Goal: Check status: Check status

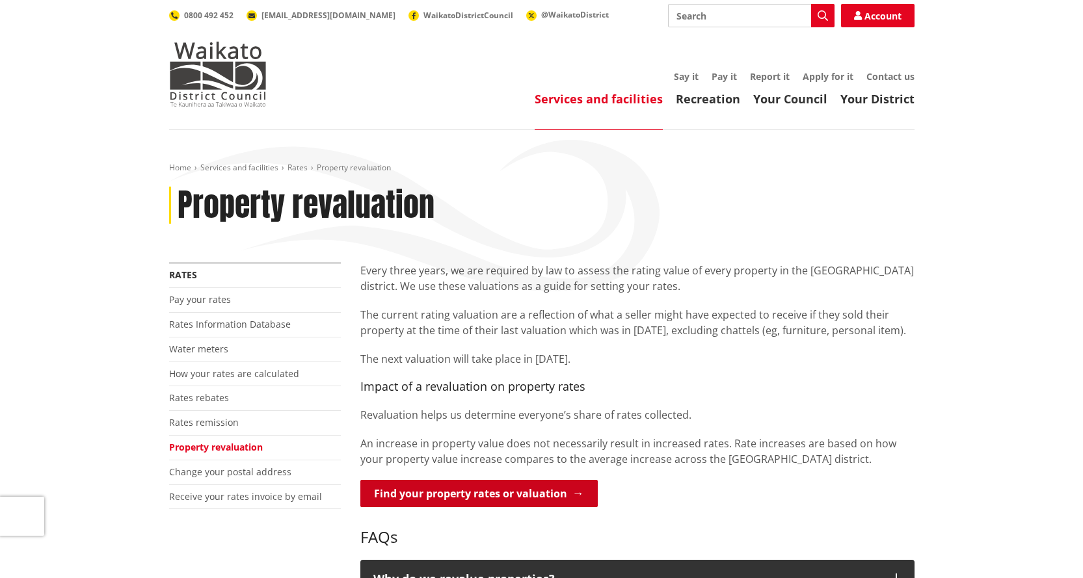
scroll to position [65, 0]
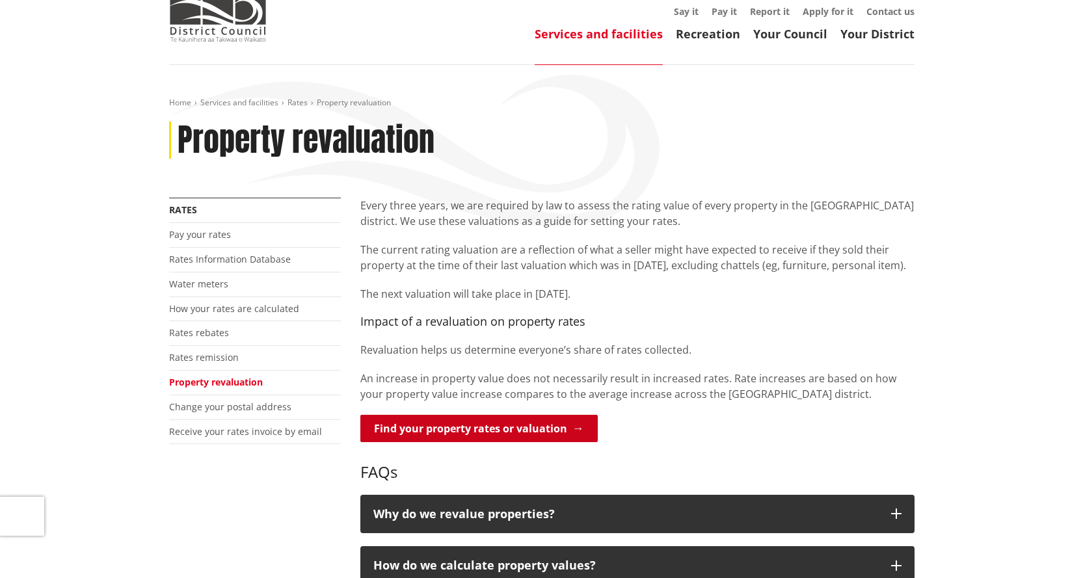
click at [504, 430] on link "Find your property rates or valuation" at bounding box center [478, 428] width 237 height 27
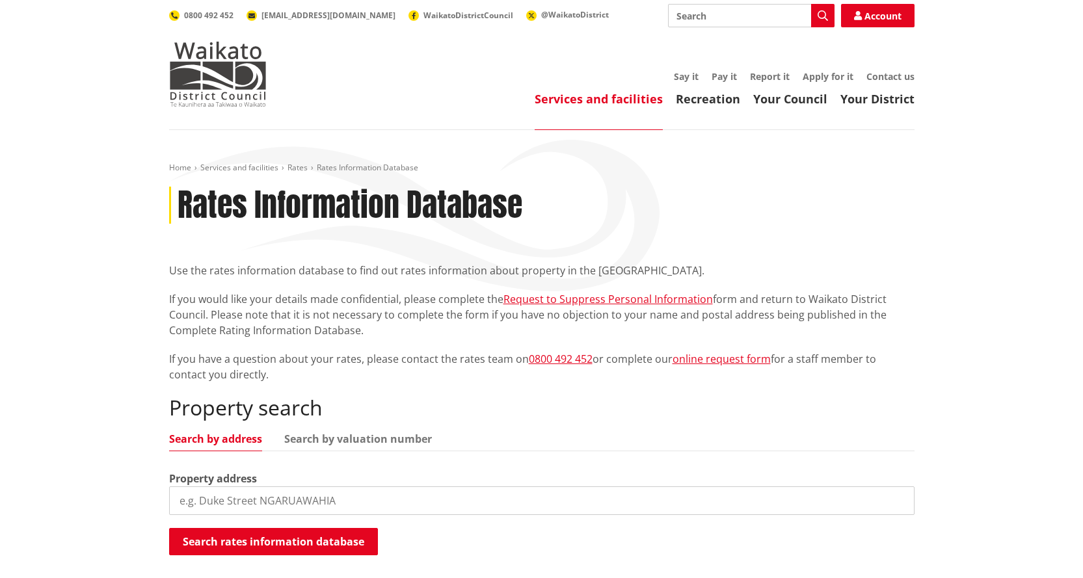
drag, startPoint x: 363, startPoint y: 498, endPoint x: 154, endPoint y: 498, distance: 208.8
click at [142, 498] on div "Home Services and facilities Rates Rates Information Database Rates Information…" at bounding box center [541, 376] width 1083 height 492
drag, startPoint x: 371, startPoint y: 503, endPoint x: 460, endPoint y: 503, distance: 89.1
click at [460, 503] on input "search" at bounding box center [541, 500] width 745 height 29
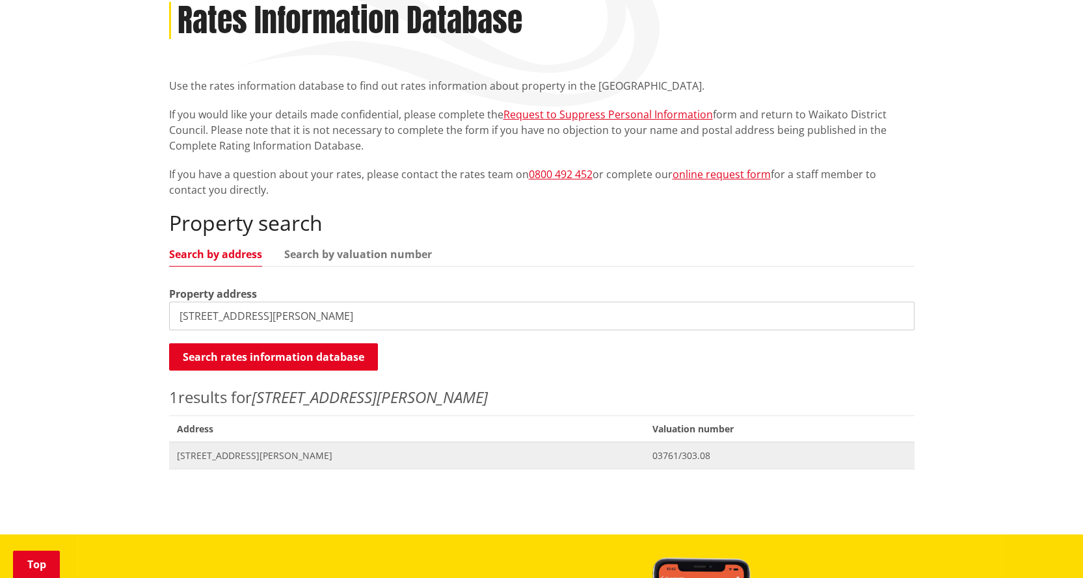
scroll to position [195, 0]
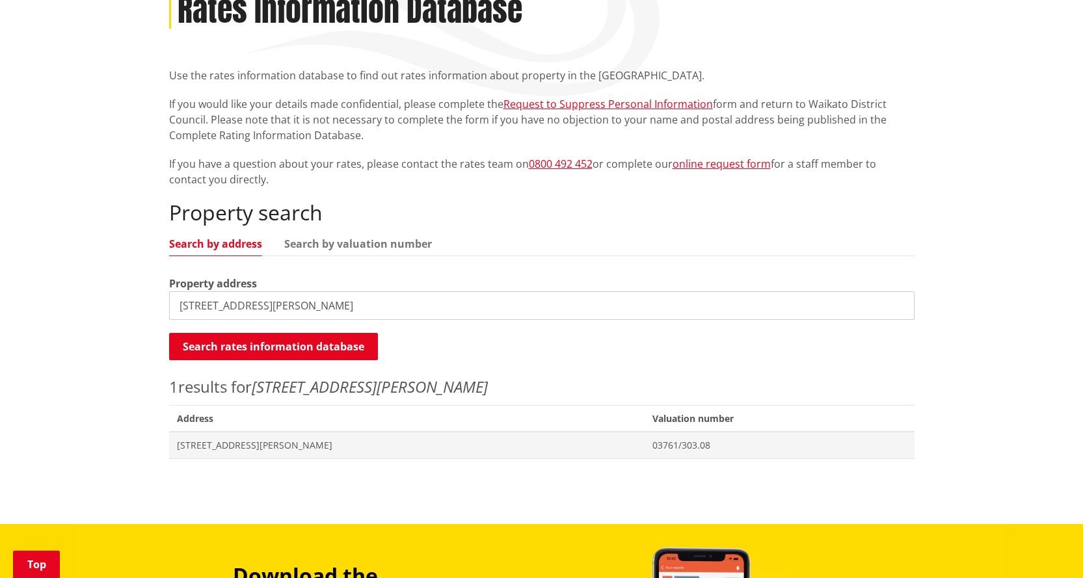
click at [301, 299] on input "129 Bothwell Park Road" at bounding box center [541, 305] width 745 height 29
click at [302, 308] on input "129 Bothwell Park Road" at bounding box center [541, 305] width 745 height 29
type input "129 Bothwell Park Road, Waiuku"
click at [267, 346] on button "Search rates information database" at bounding box center [273, 346] width 209 height 27
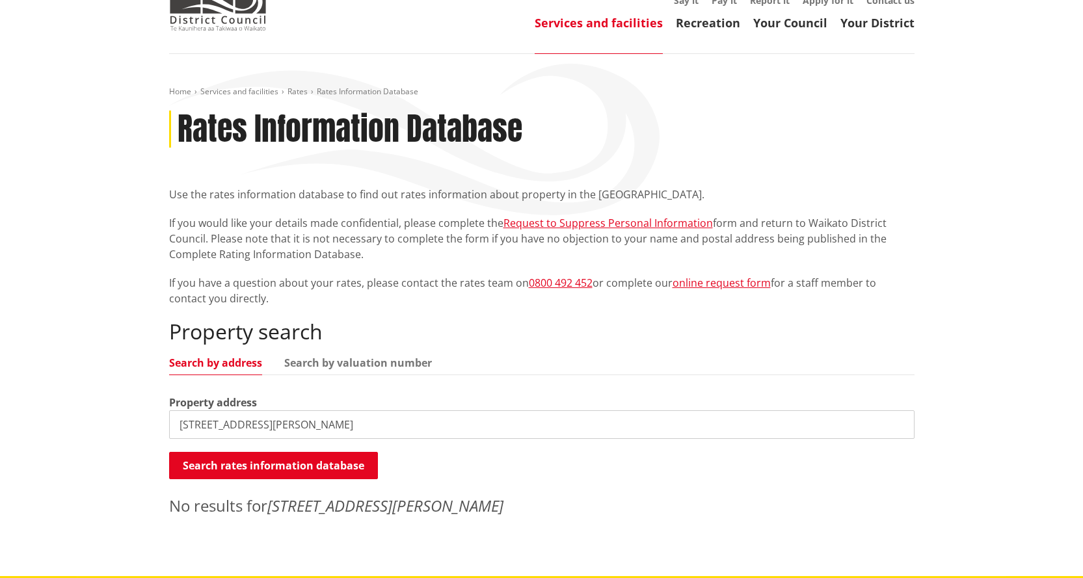
scroll to position [0, 0]
